Goal: Check status: Check status

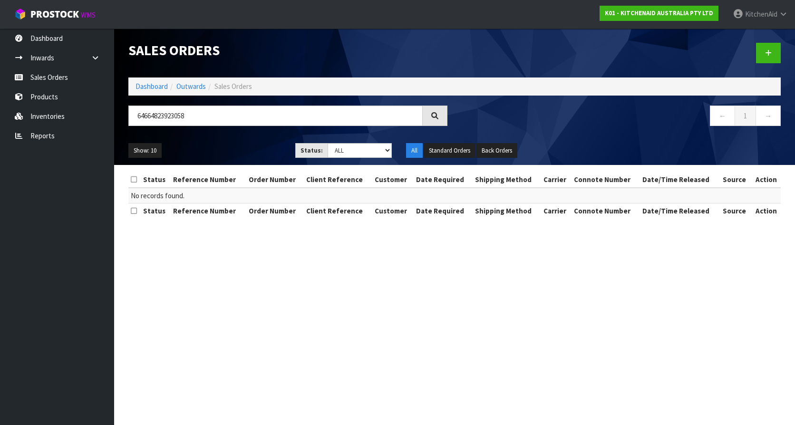
click at [252, 118] on input "64664823923058" at bounding box center [275, 116] width 294 height 20
drag, startPoint x: 255, startPoint y: 116, endPoint x: 80, endPoint y: 118, distance: 175.5
click at [80, 118] on body "Toggle navigation ProStock WMS K01 - KITCHENAID AUSTRALIA PTY LTD [GEOGRAPHIC_D…" at bounding box center [397, 212] width 795 height 425
drag, startPoint x: 194, startPoint y: 110, endPoint x: 126, endPoint y: 112, distance: 68.5
click at [126, 112] on div "201011145" at bounding box center [287, 120] width 333 height 28
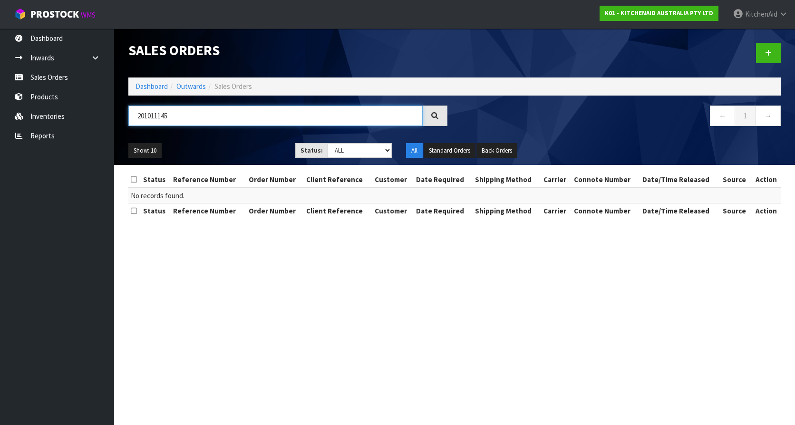
paste input "0082014196"
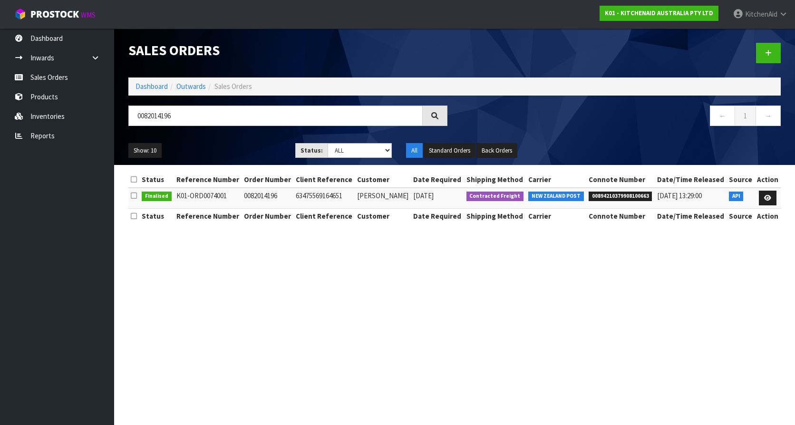
click at [339, 192] on td "63475569164651" at bounding box center [323, 198] width 61 height 20
copy td "63475569164651"
drag, startPoint x: 288, startPoint y: 114, endPoint x: 121, endPoint y: 97, distance: 167.8
click at [121, 97] on div "Sales Orders Dashboard Outwards Sales Orders 0082014196 ← 1 → Show: 10 5 10 25 …" at bounding box center [454, 97] width 667 height 136
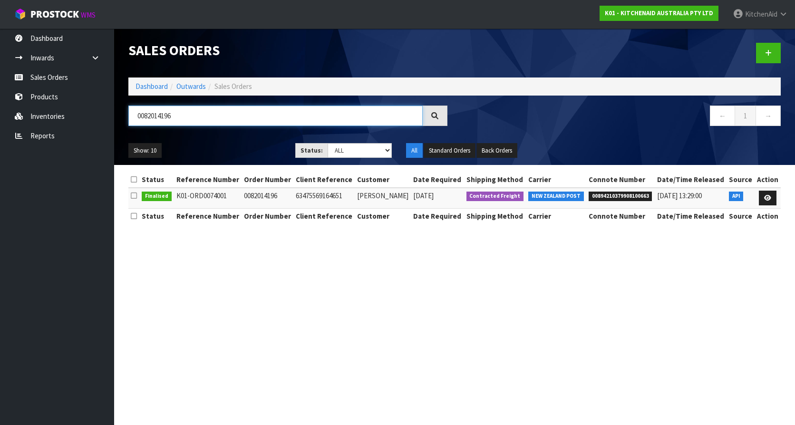
paste input "2"
type input "0082014192"
click at [329, 195] on td "63475527909739" at bounding box center [323, 198] width 61 height 20
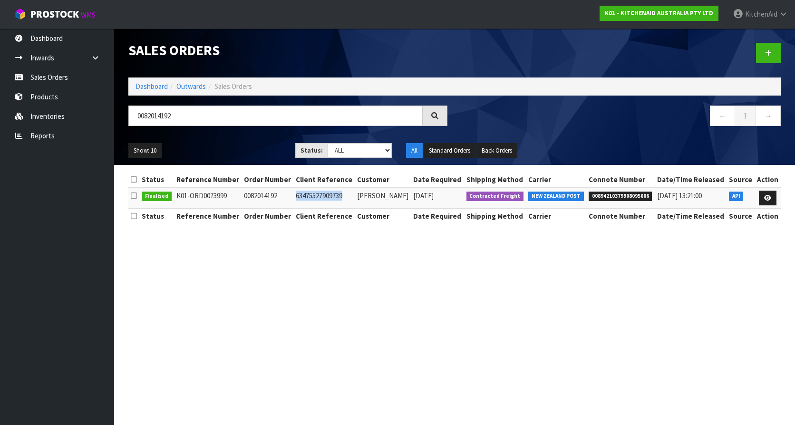
click at [329, 195] on td "63475527909739" at bounding box center [323, 198] width 61 height 20
copy td "63475527909739"
